Goal: Information Seeking & Learning: Understand process/instructions

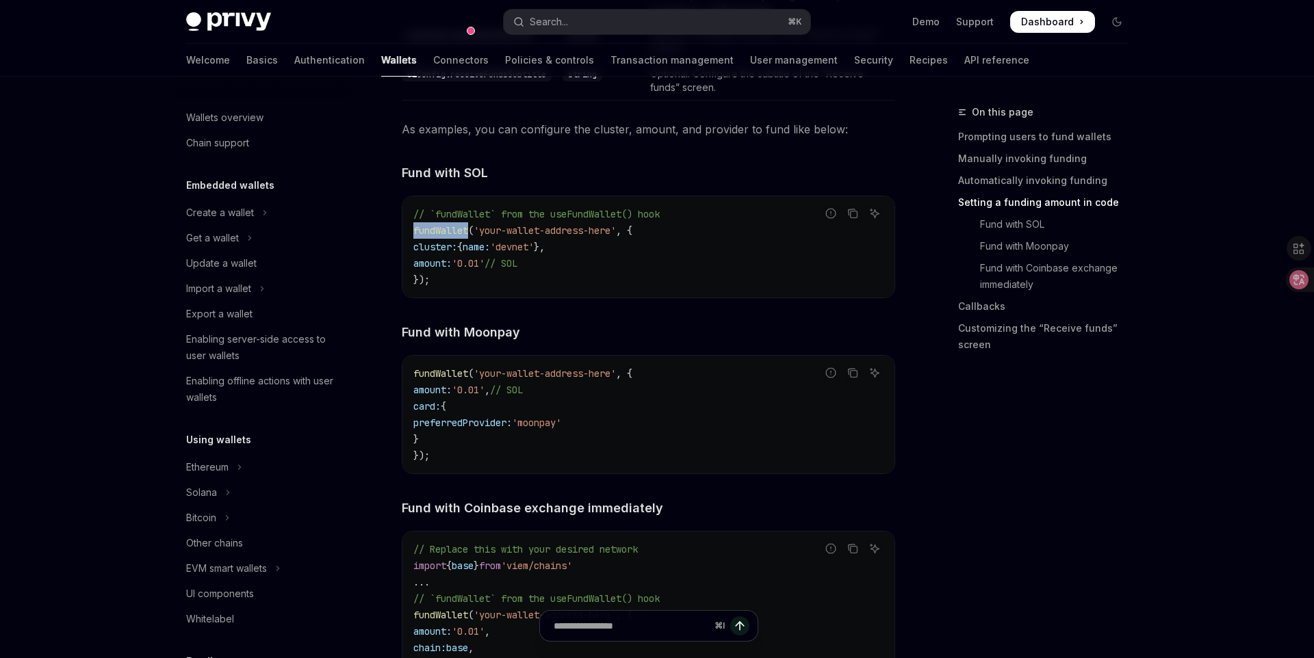
scroll to position [448, 0]
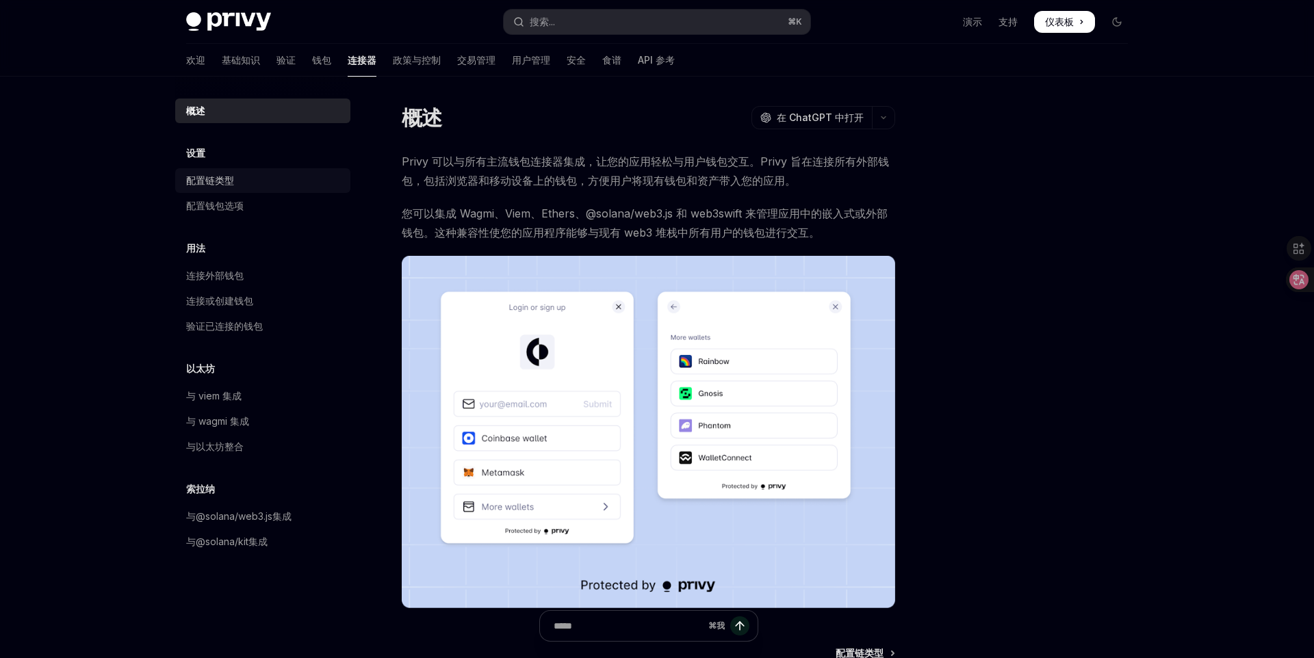
click at [206, 178] on font "配置链类型" at bounding box center [210, 181] width 48 height 12
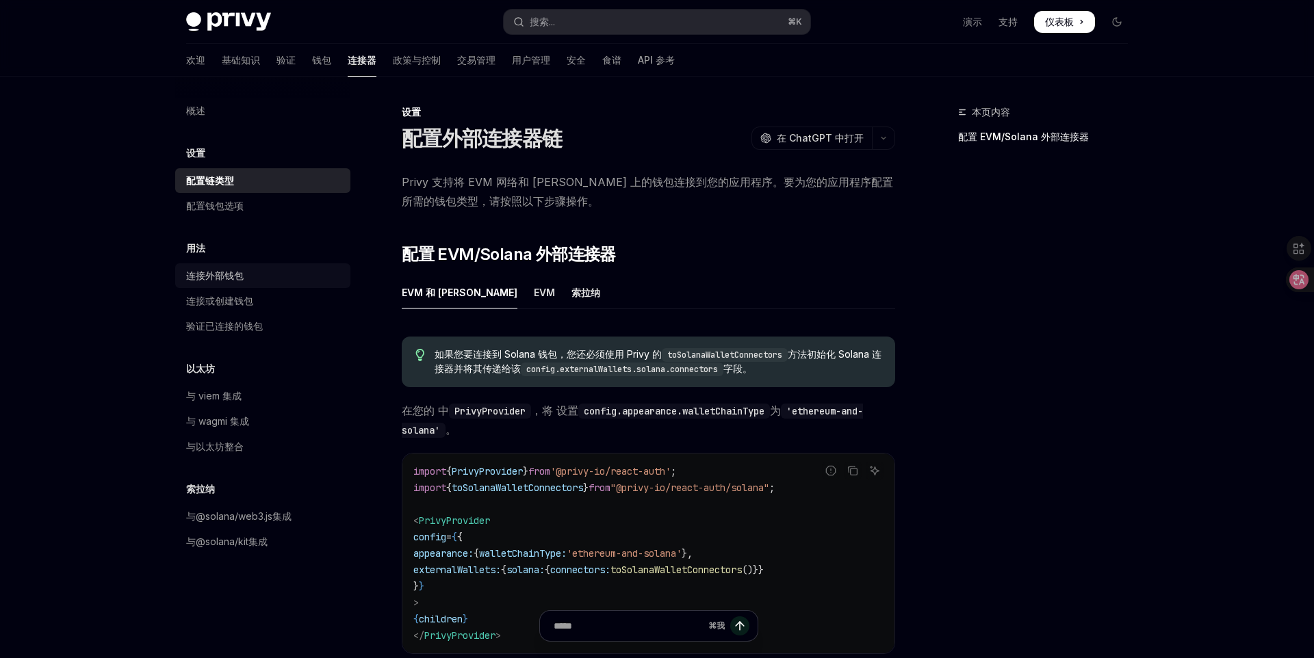
click at [246, 274] on div "连接外部钱包" at bounding box center [264, 276] width 156 height 16
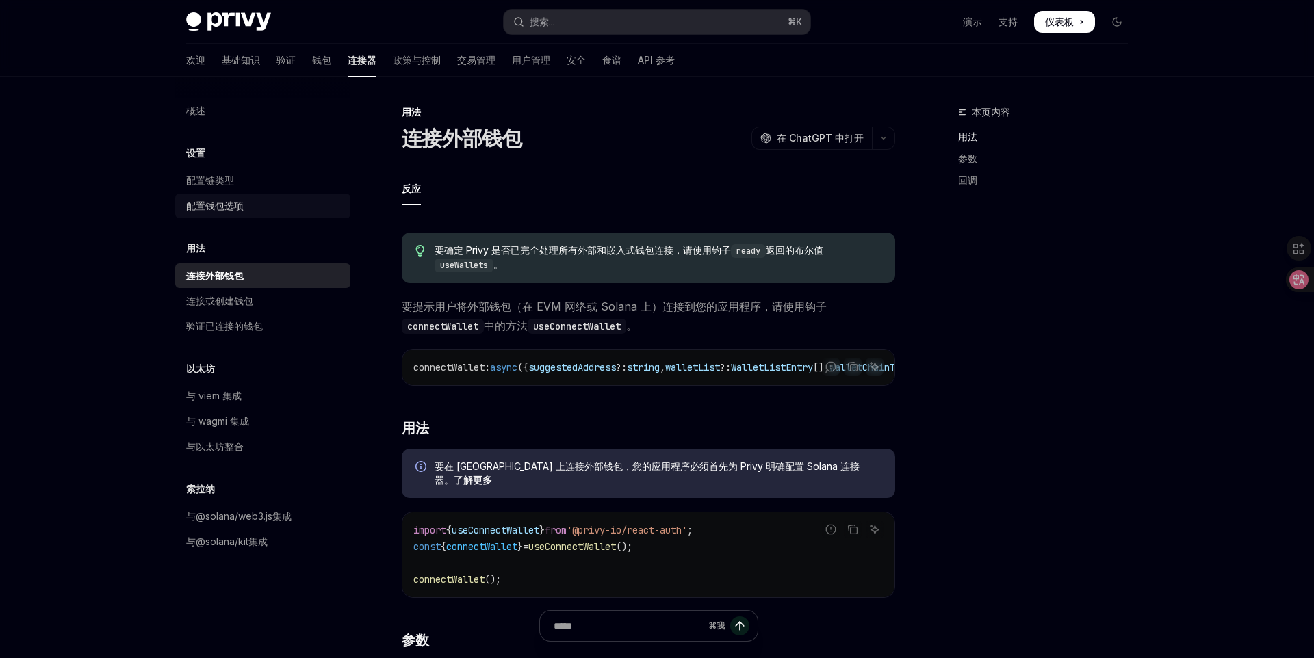
click at [251, 203] on div "配置钱包选项" at bounding box center [264, 206] width 156 height 16
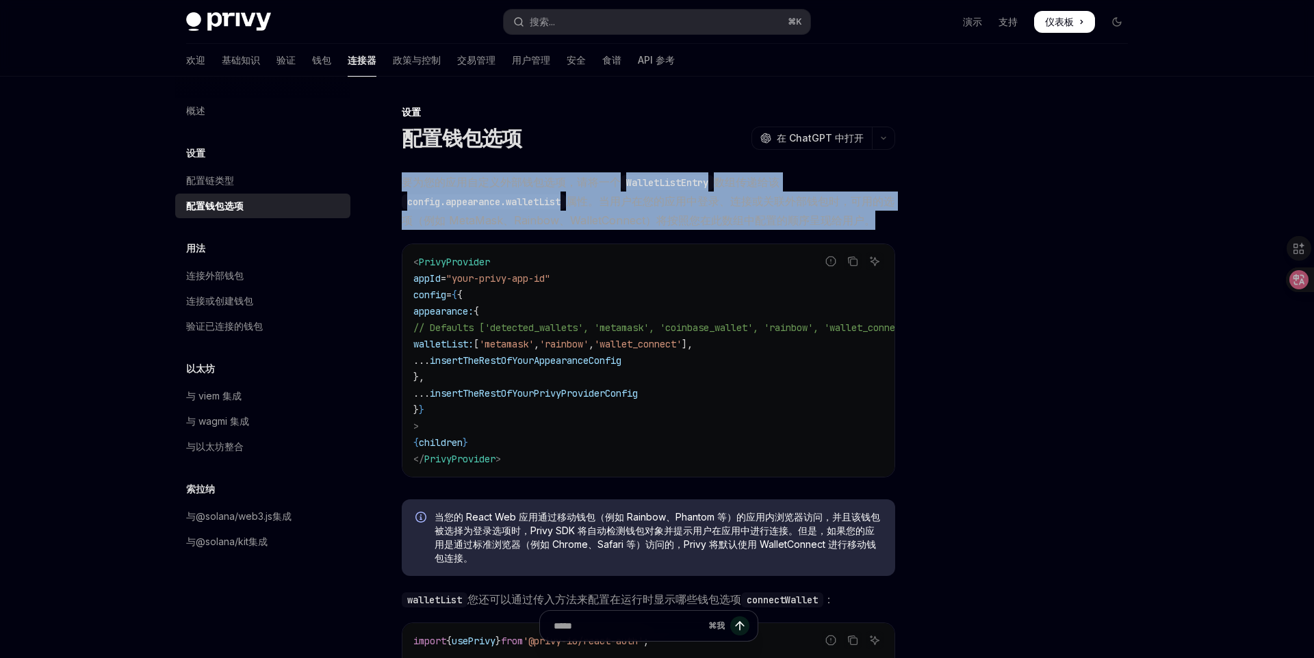
drag, startPoint x: 413, startPoint y: 182, endPoint x: 892, endPoint y: 222, distance: 481.4
click at [892, 222] on span "要为您的应用自定义外部钱包选项，请将一个 WalletListEntry 数组传递给该 config.appearance.walletList 属性。当用户…" at bounding box center [648, 200] width 493 height 57
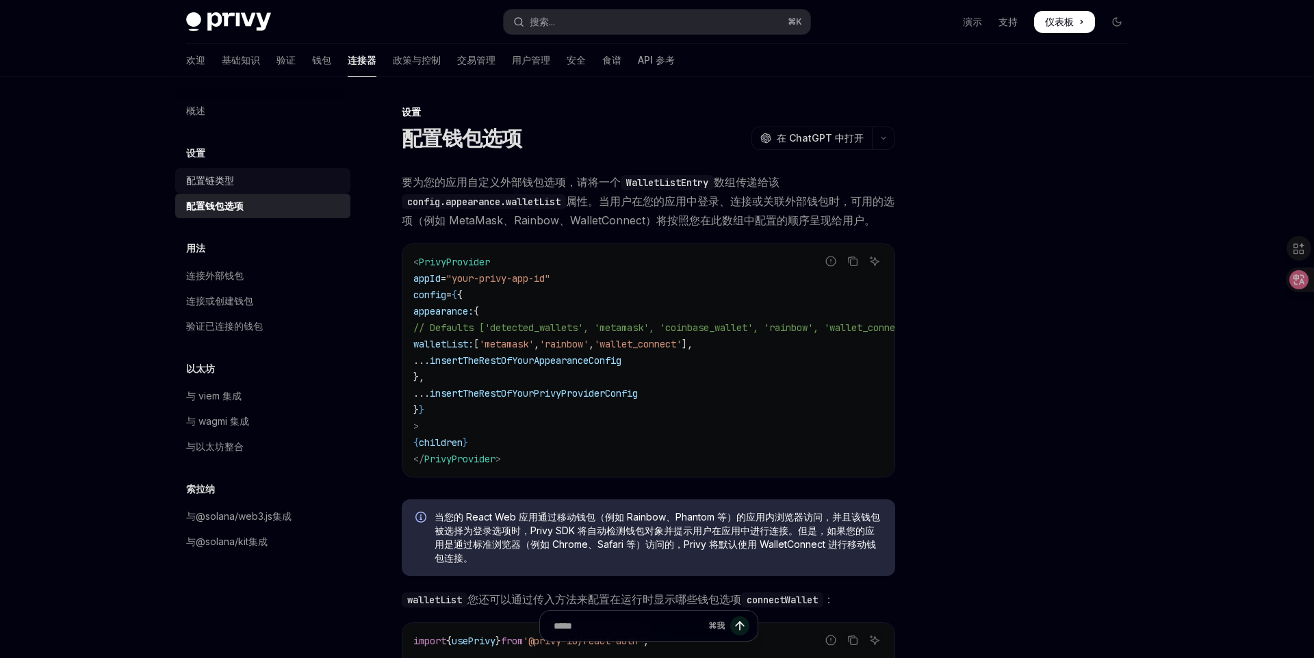
click at [227, 177] on font "配置链类型" at bounding box center [210, 181] width 48 height 12
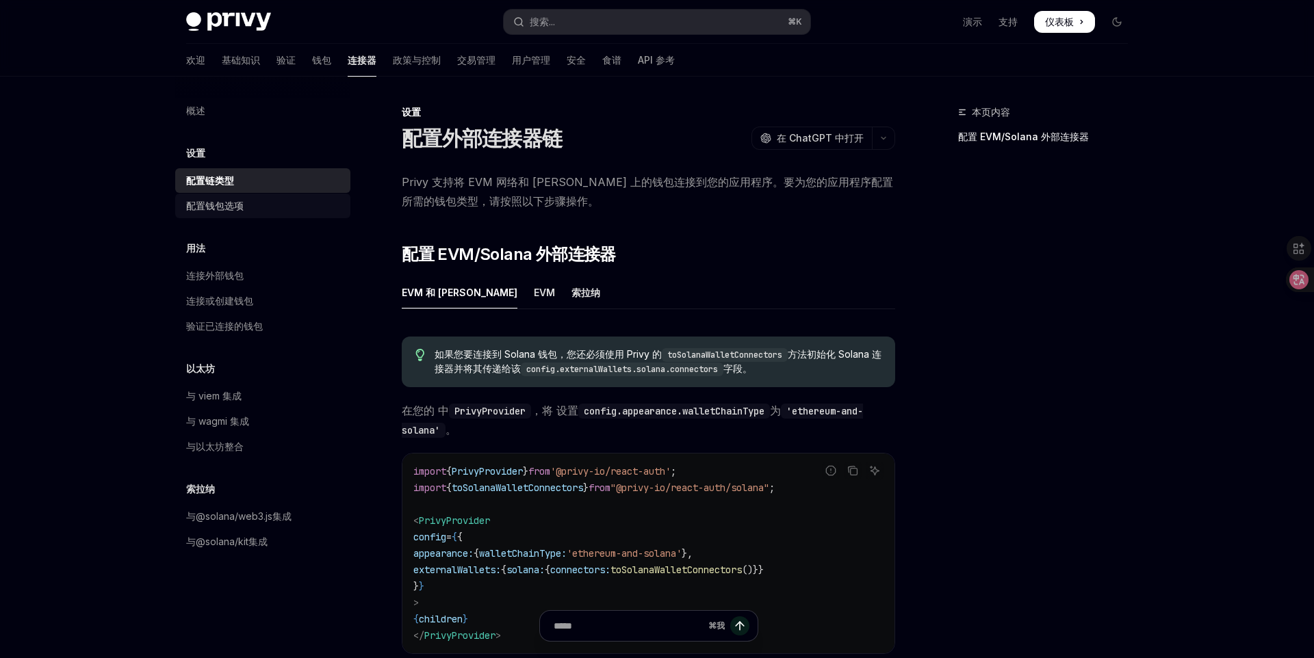
click at [228, 205] on font "配置钱包选项" at bounding box center [214, 206] width 57 height 12
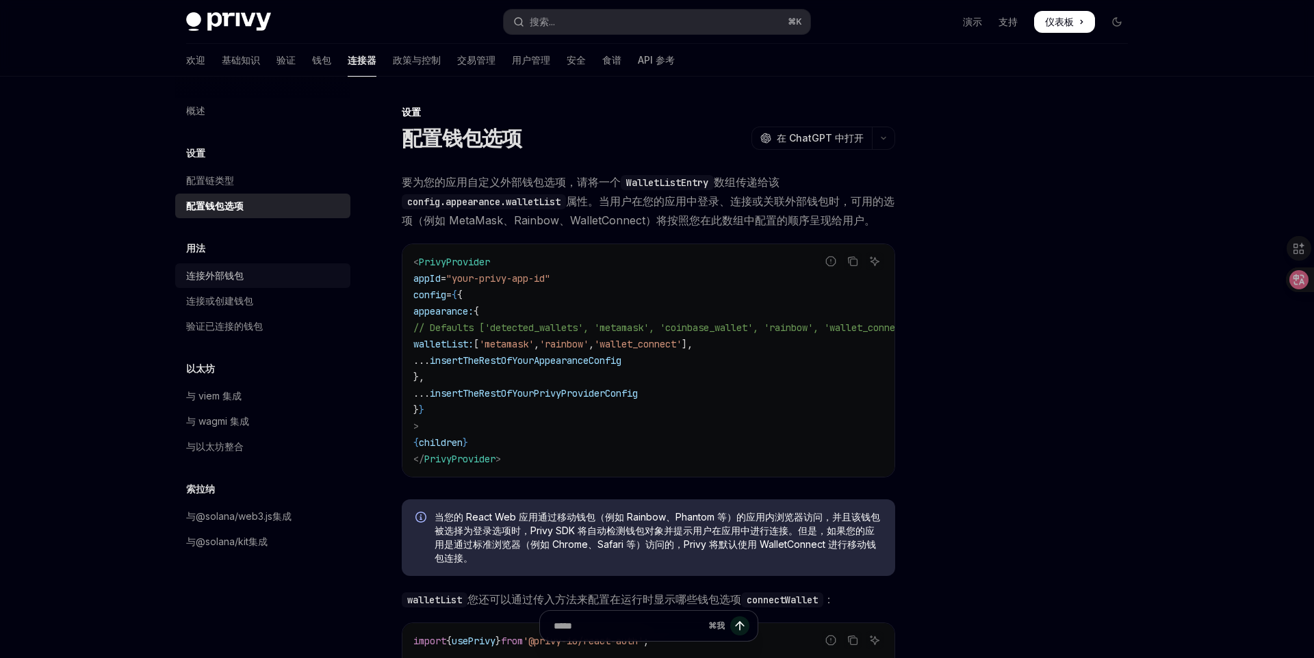
click at [268, 279] on div "连接外部钱包" at bounding box center [264, 276] width 156 height 16
type textarea "*"
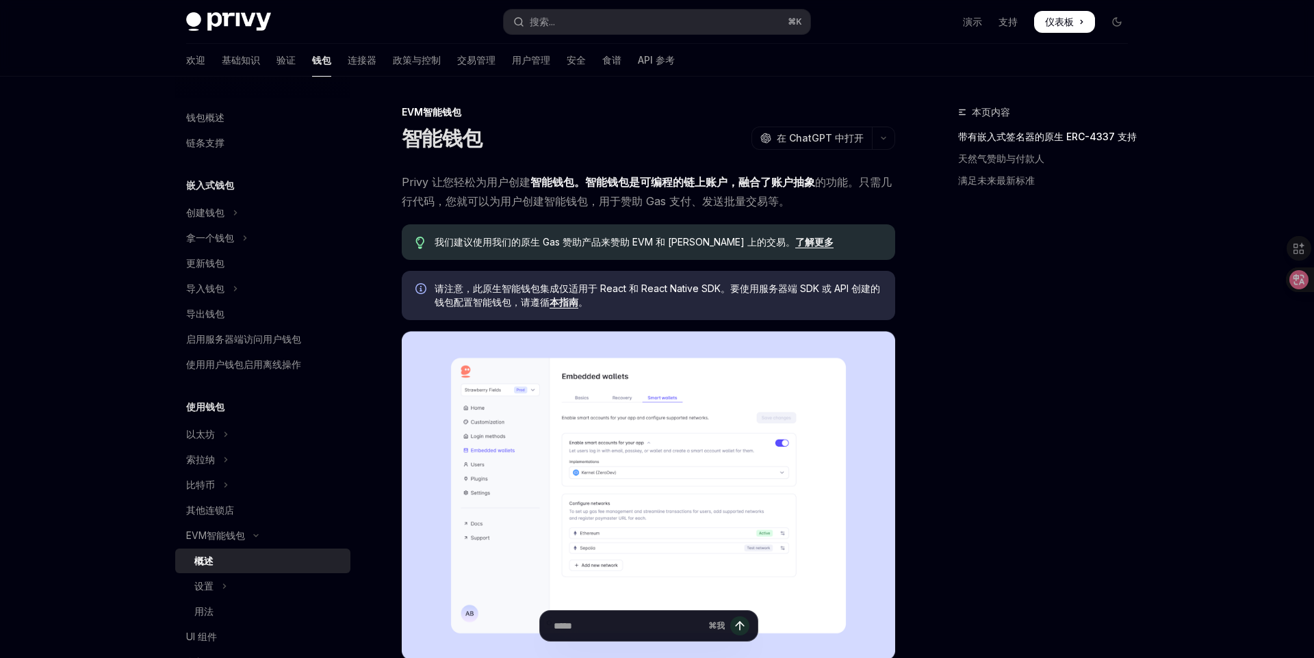
click at [511, 183] on font "创建" at bounding box center [519, 182] width 22 height 14
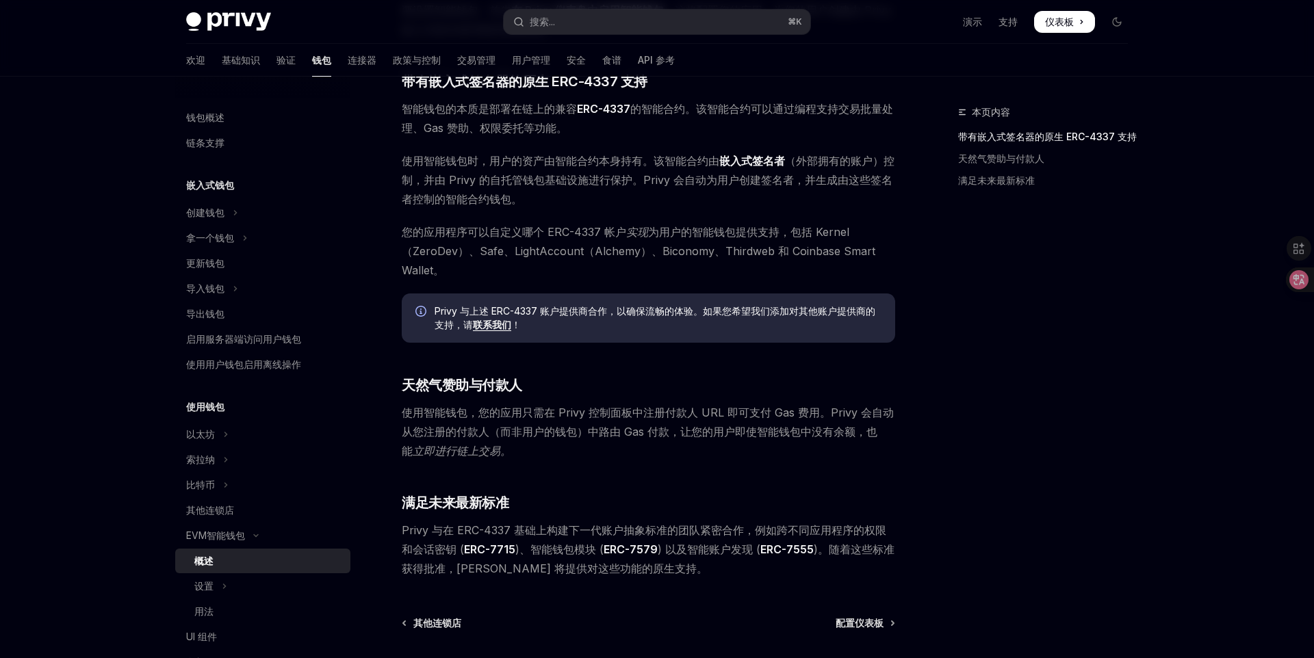
scroll to position [744, 0]
